Goal: Information Seeking & Learning: Learn about a topic

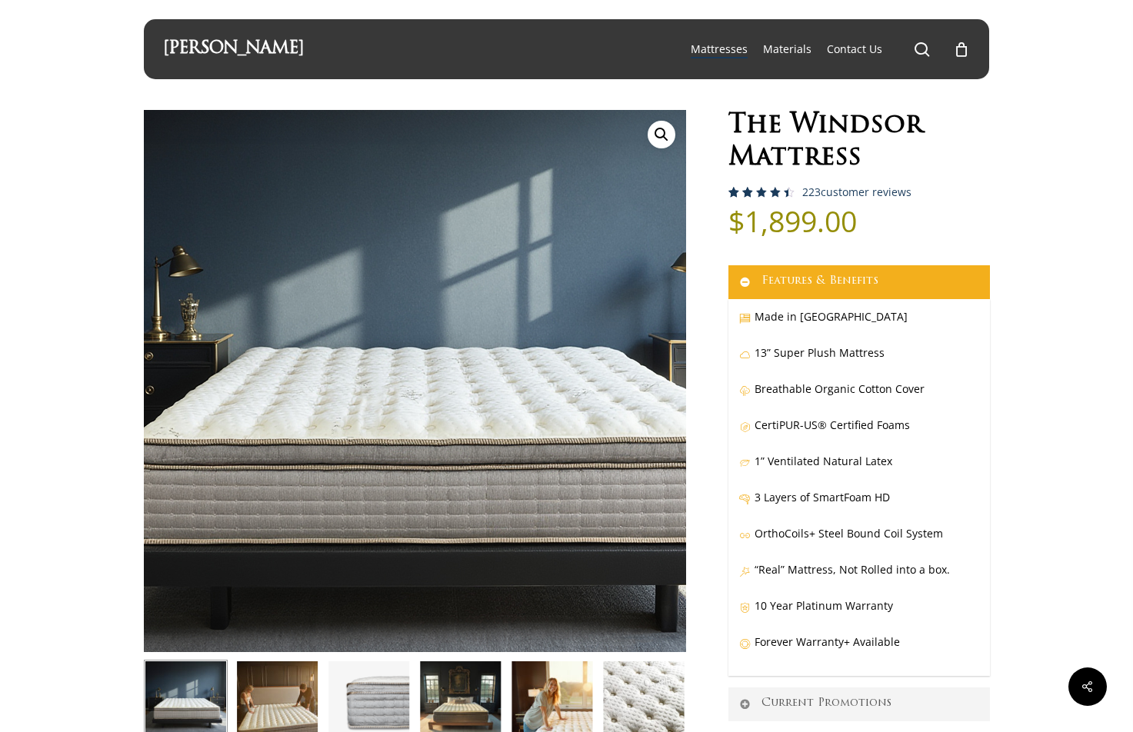
select select "QUEEN"
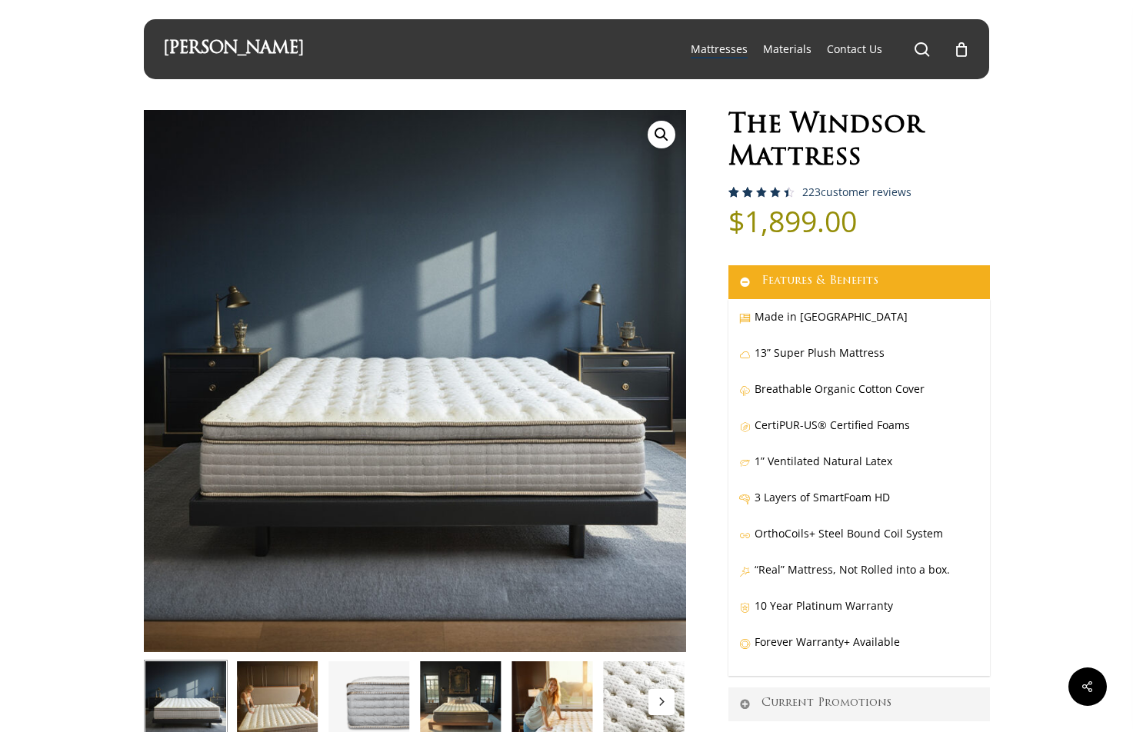
click at [278, 686] on img at bounding box center [277, 702] width 84 height 84
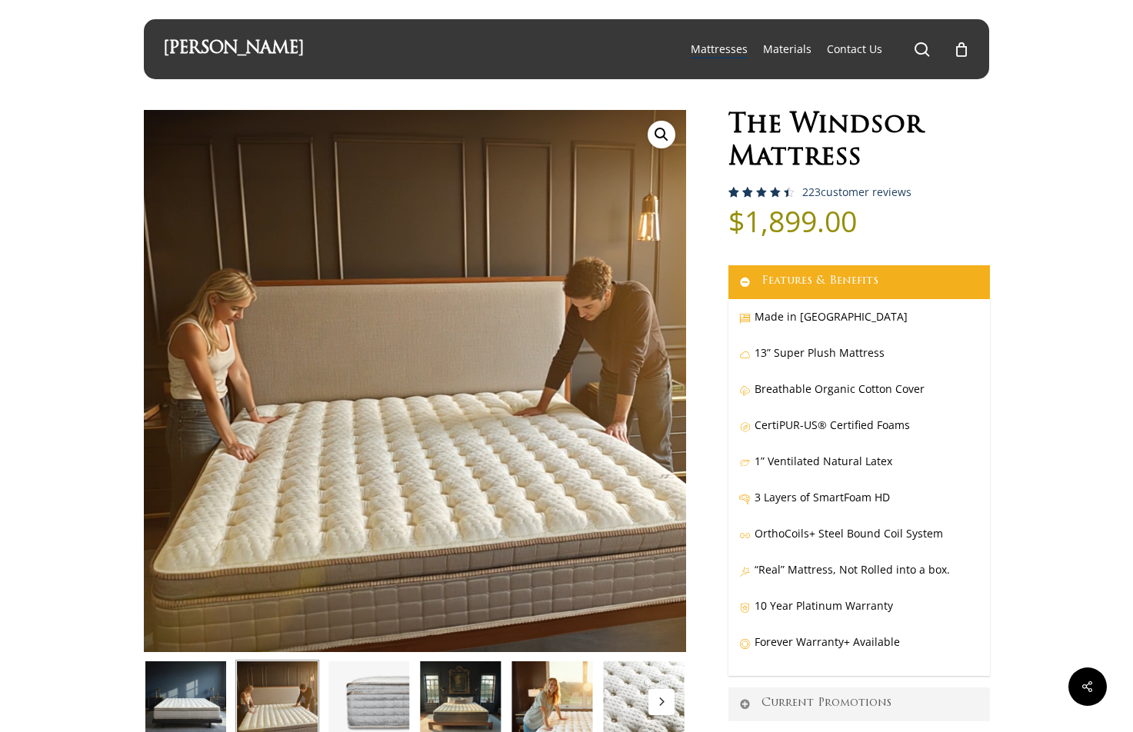
click at [564, 704] on img at bounding box center [552, 702] width 84 height 84
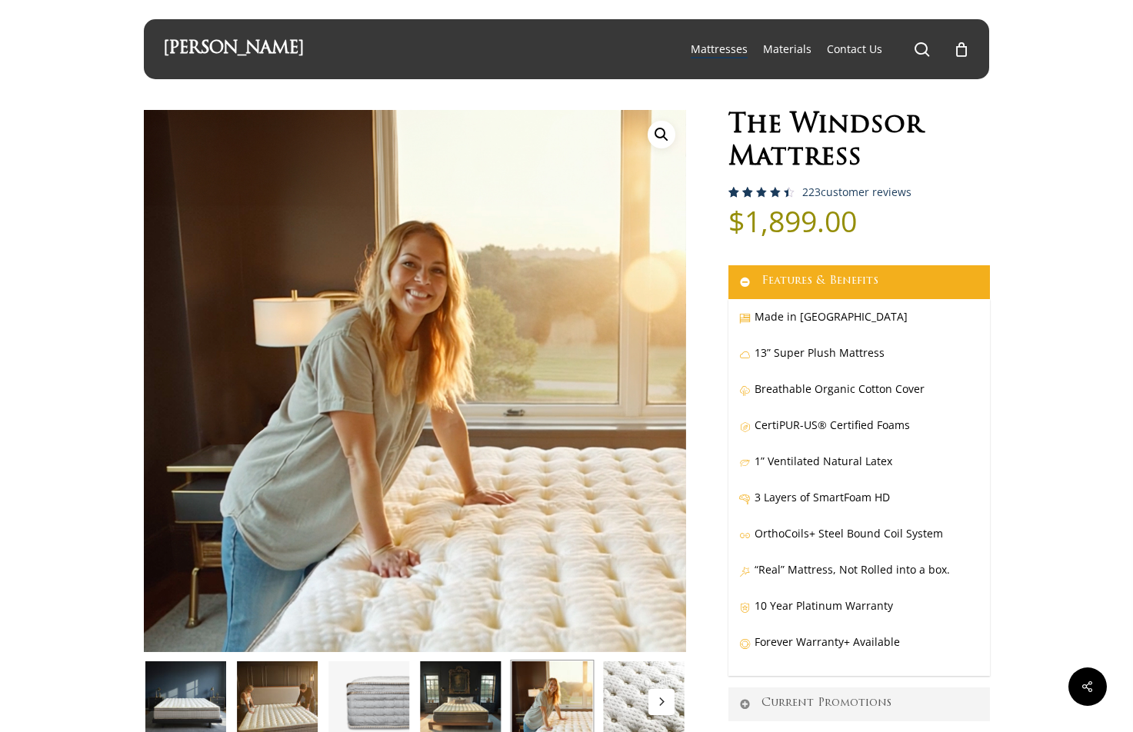
click at [635, 699] on img at bounding box center [643, 702] width 84 height 84
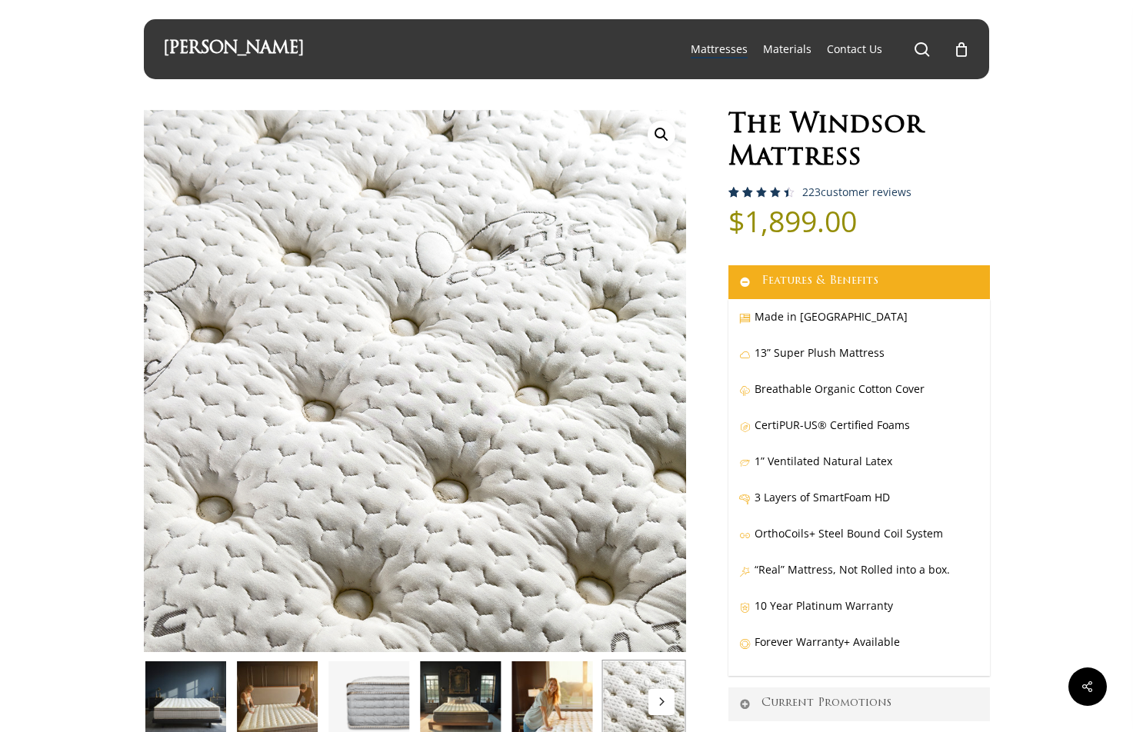
click at [659, 700] on icon "Next" at bounding box center [661, 702] width 8 height 8
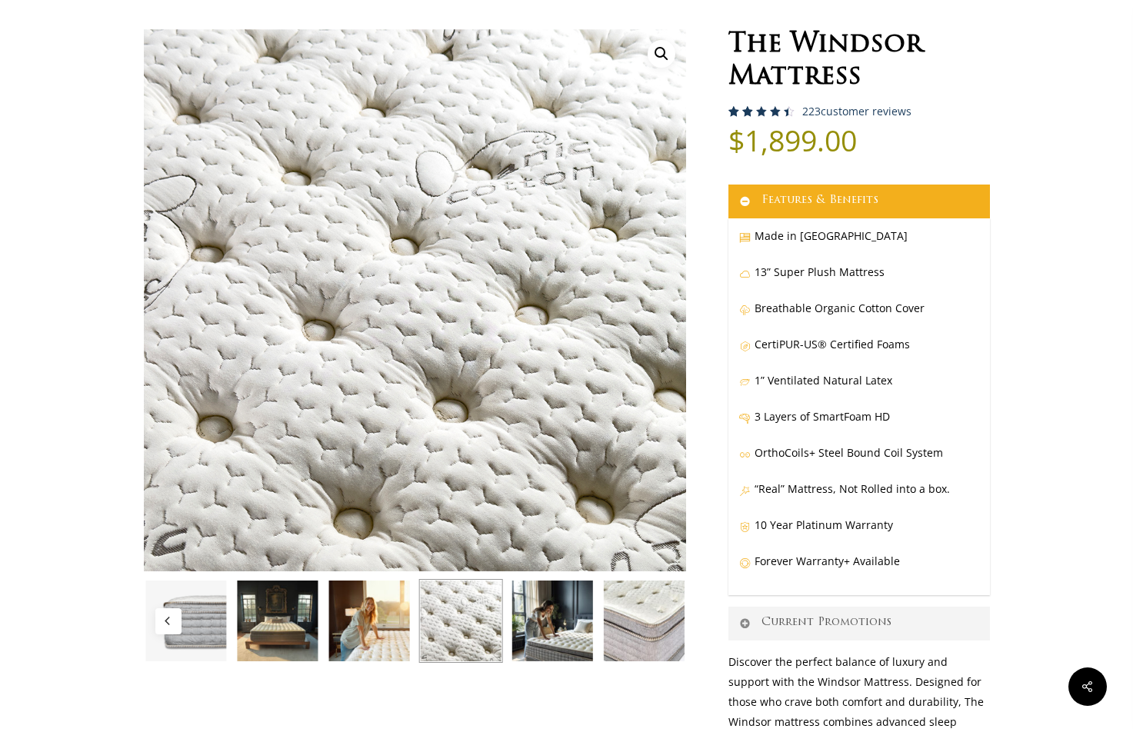
scroll to position [81, 0]
click at [556, 624] on img at bounding box center [552, 621] width 84 height 84
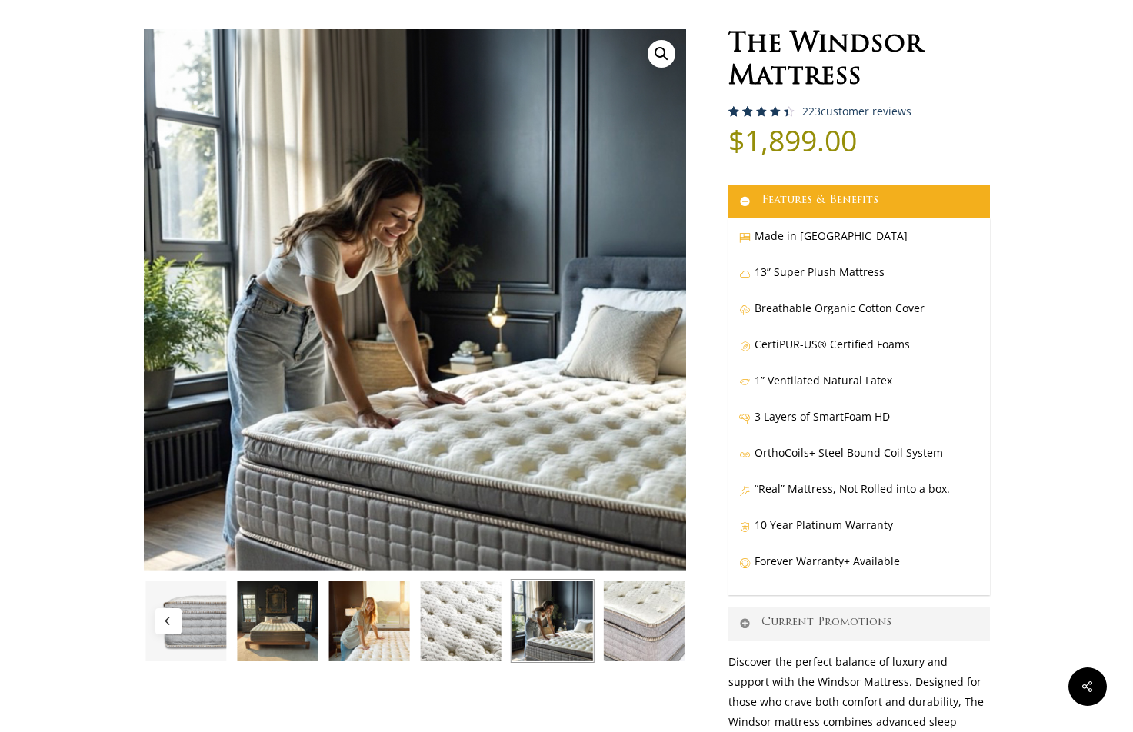
click at [630, 624] on img at bounding box center [643, 621] width 84 height 84
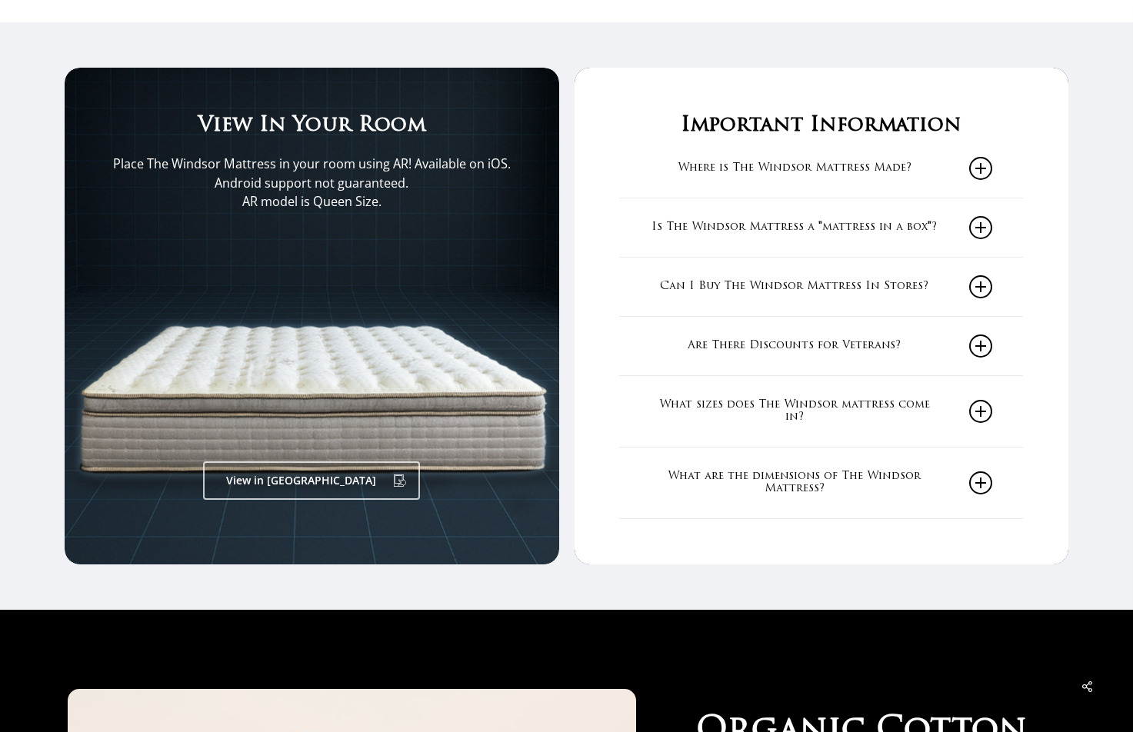
scroll to position [2551, 0]
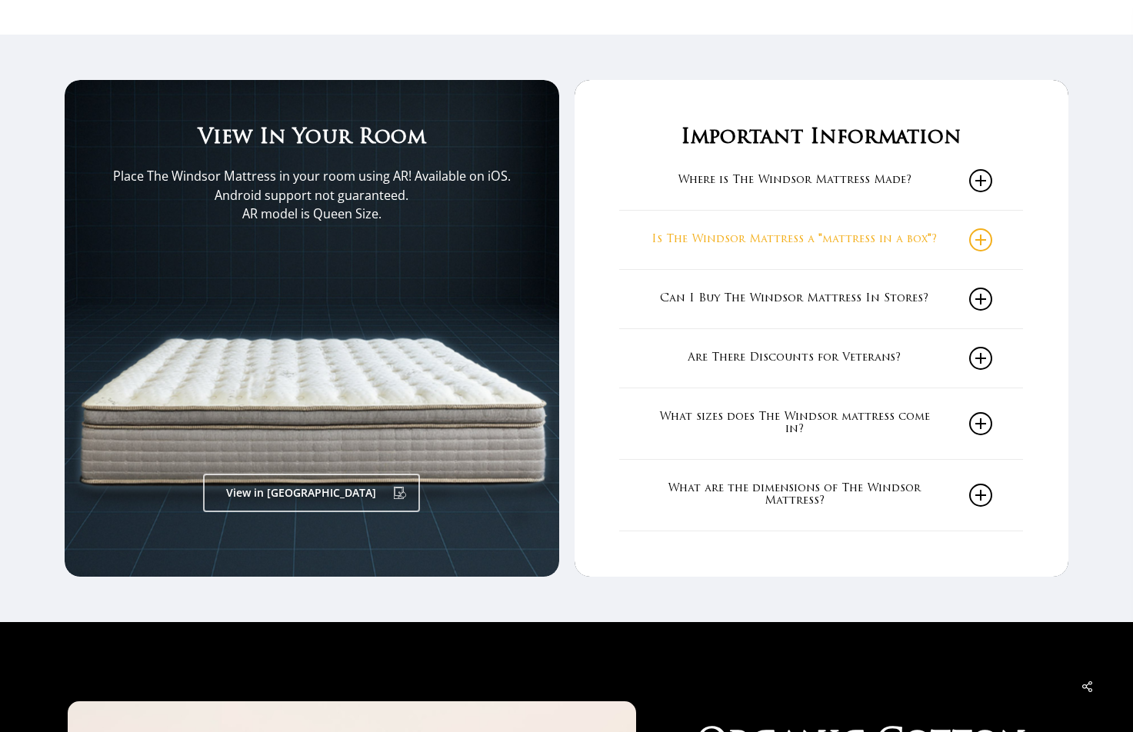
click at [980, 241] on link "Is The Windsor Mattress a "mattress in a box"?" at bounding box center [821, 240] width 342 height 58
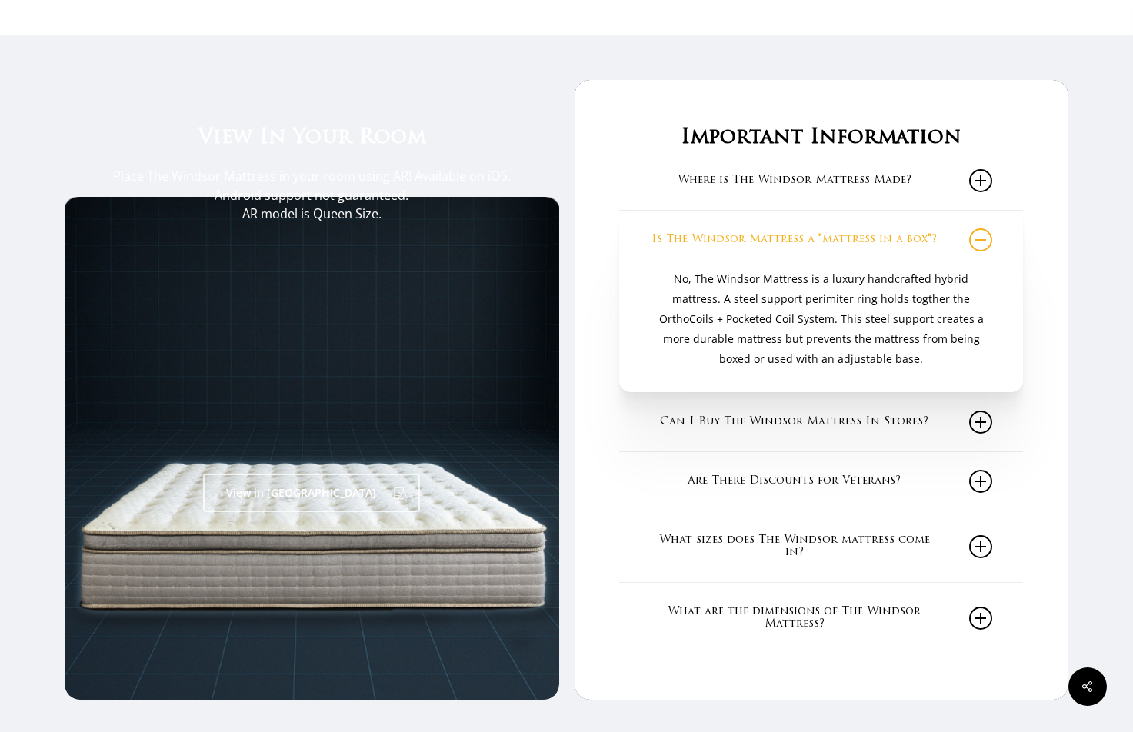
click at [977, 235] on link "Is The Windsor Mattress a "mattress in a box"?" at bounding box center [821, 240] width 342 height 58
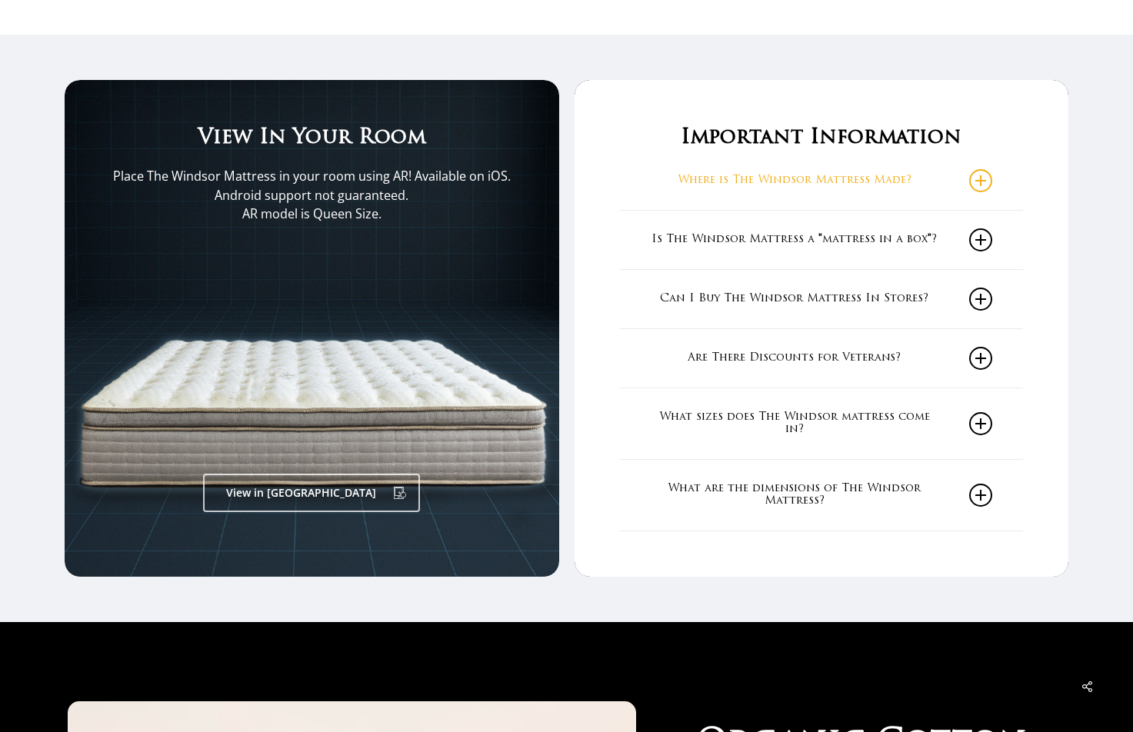
click at [984, 169] on icon at bounding box center [980, 180] width 23 height 23
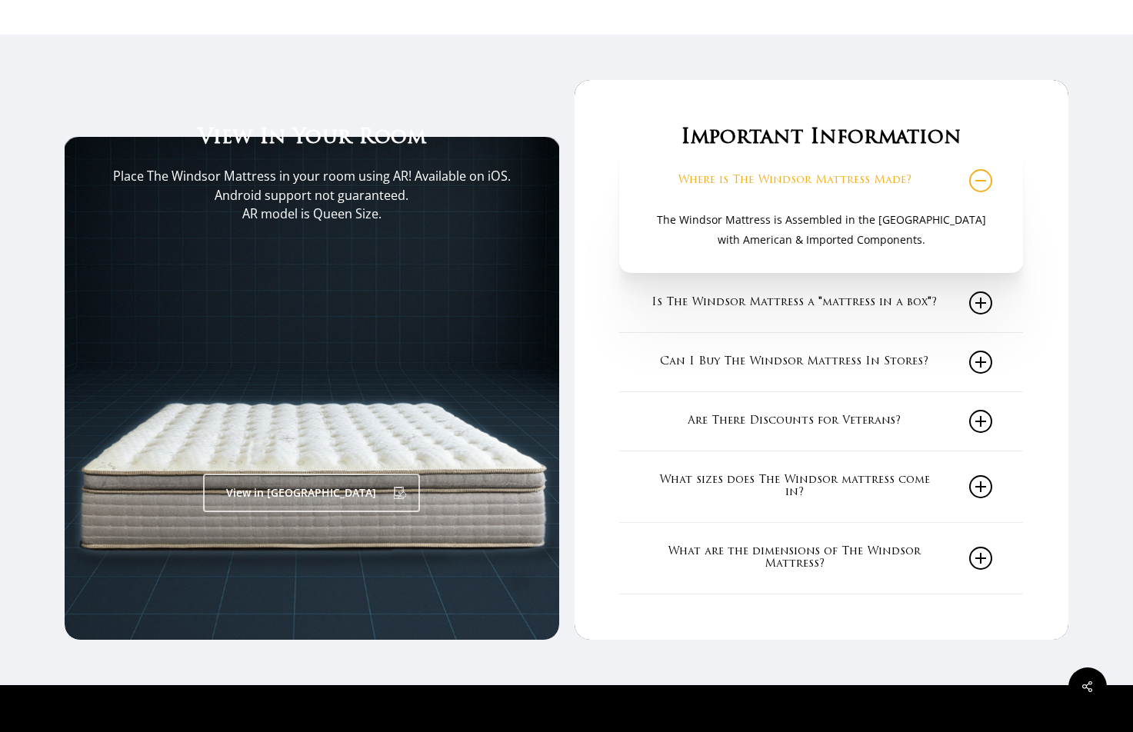
click at [984, 169] on icon at bounding box center [980, 180] width 23 height 23
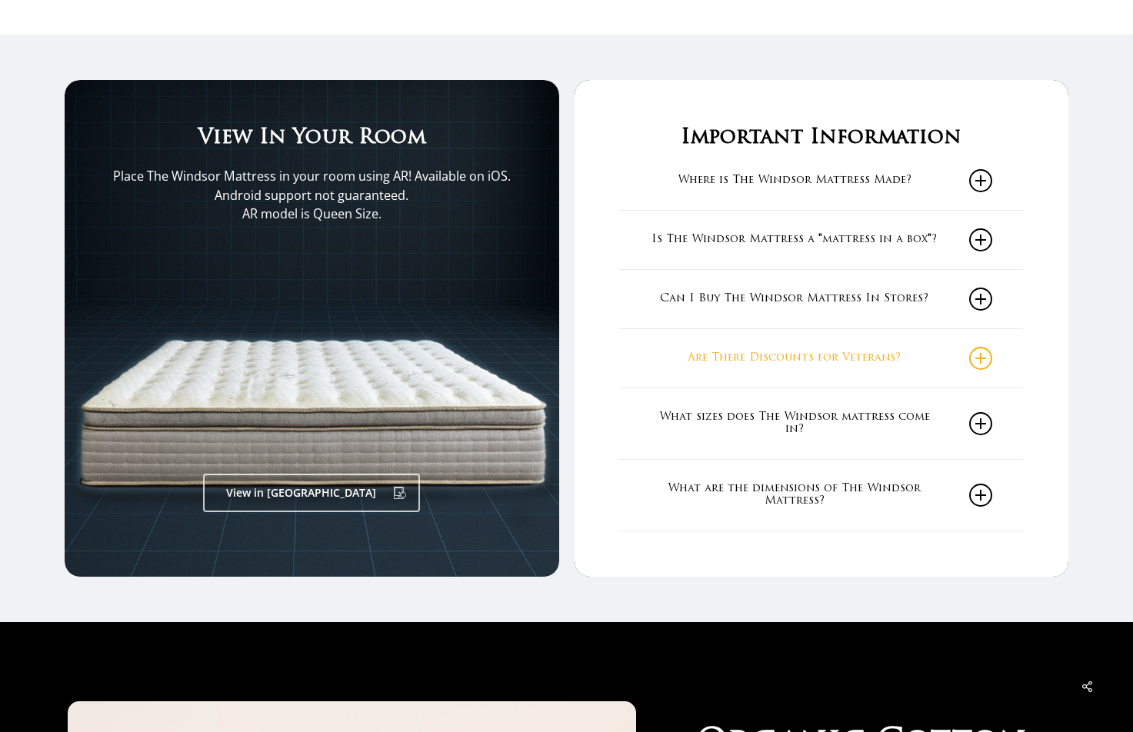
click at [978, 347] on icon at bounding box center [980, 358] width 23 height 23
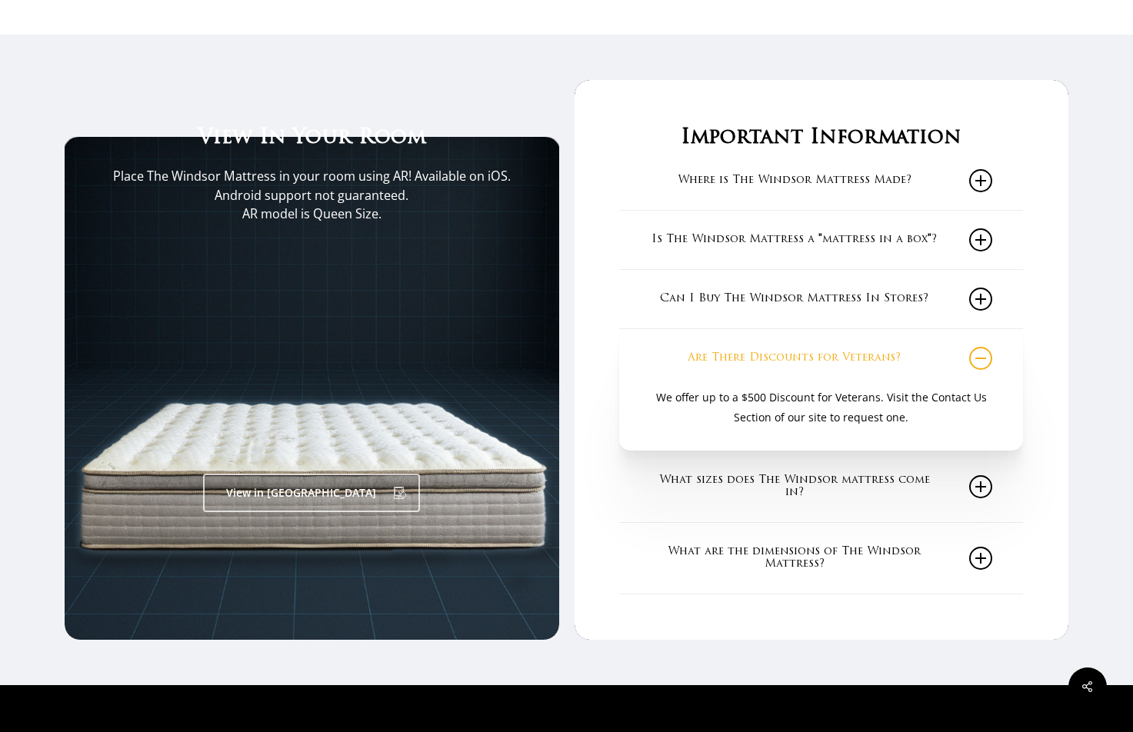
click at [978, 347] on icon at bounding box center [980, 358] width 23 height 23
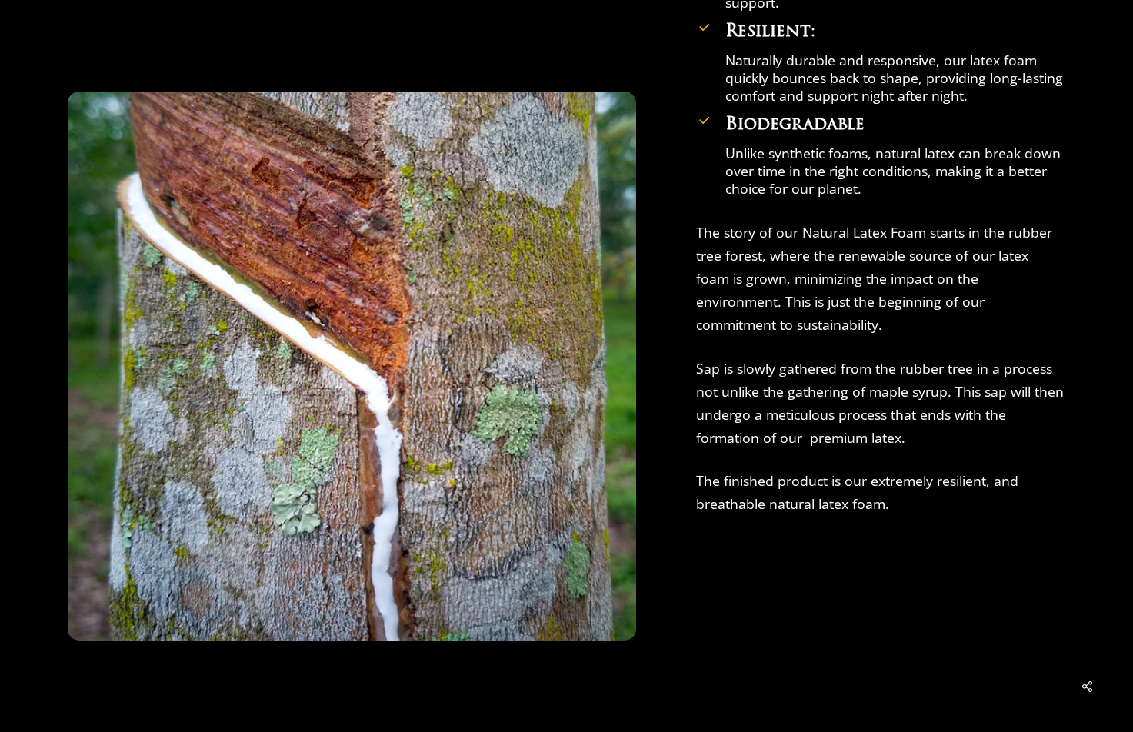
scroll to position [4574, 0]
